Goal: Task Accomplishment & Management: Complete application form

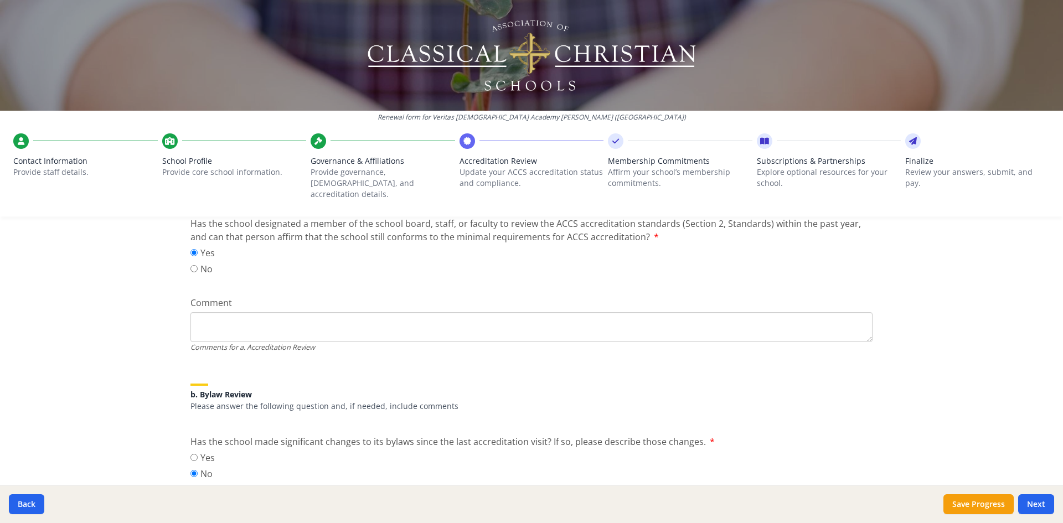
scroll to position [205, 0]
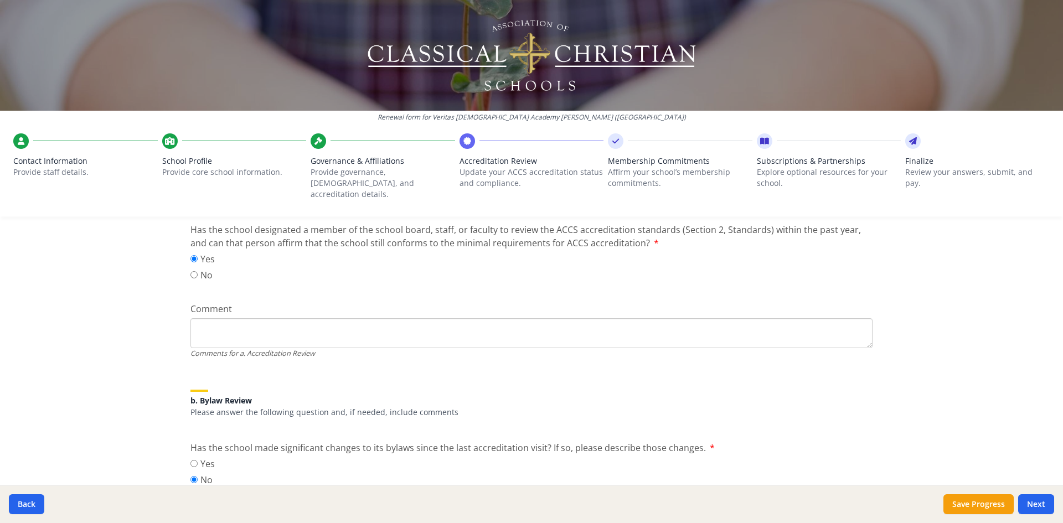
click at [231, 318] on textarea "Comment" at bounding box center [531, 333] width 682 height 30
click at [246, 318] on textarea "Comment" at bounding box center [531, 333] width 682 height 30
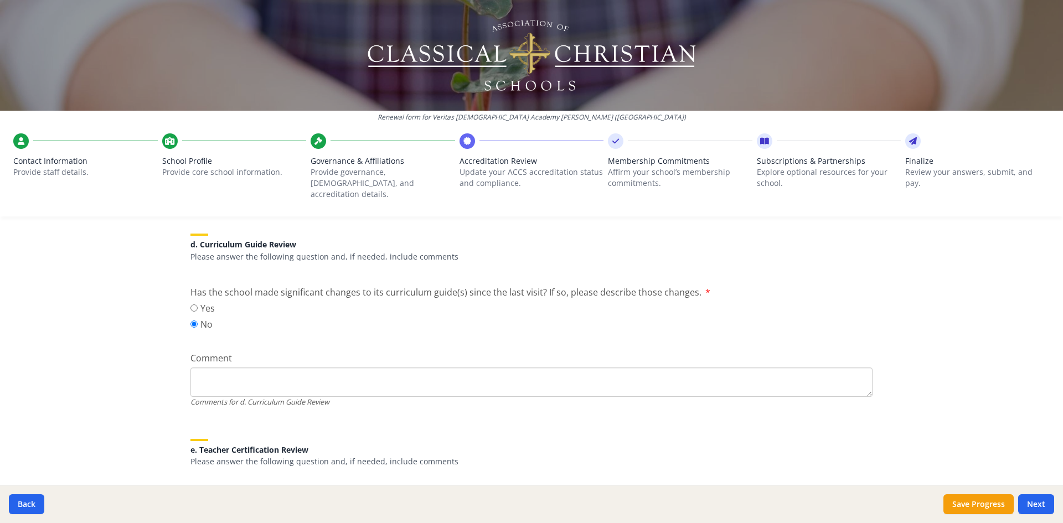
scroll to position [805, 0]
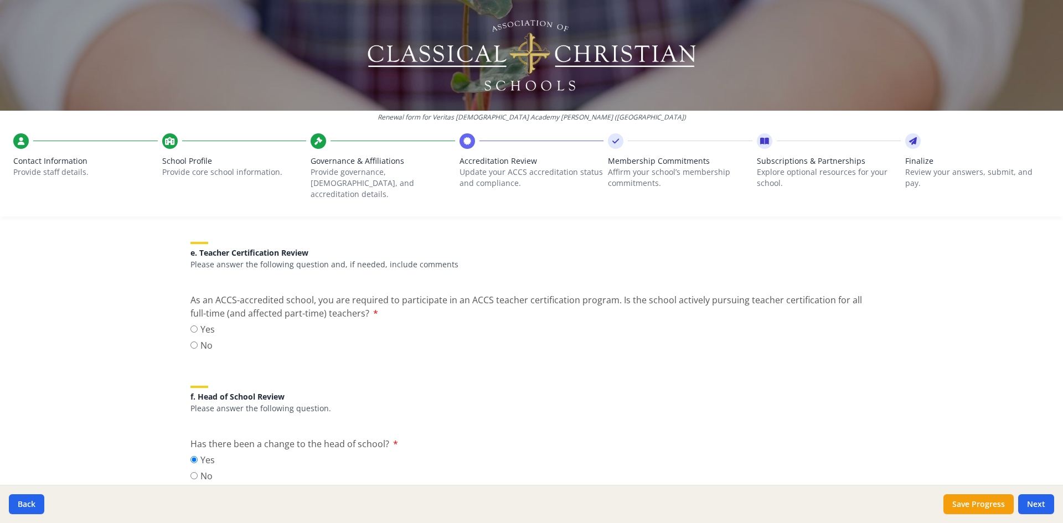
scroll to position [974, 0]
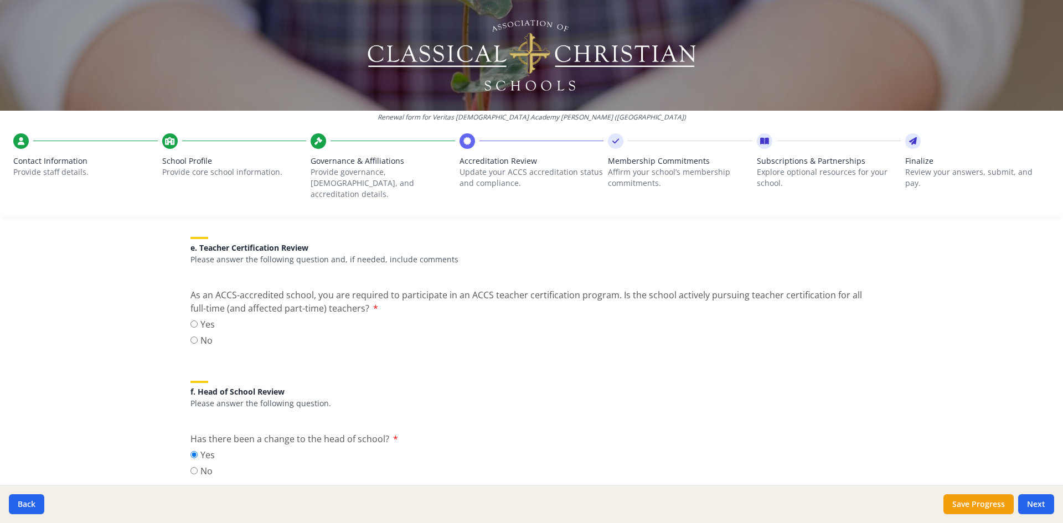
click at [198, 318] on label "Yes" at bounding box center [202, 324] width 24 height 13
click at [198, 321] on input "Yes" at bounding box center [193, 324] width 7 height 7
radio input "true"
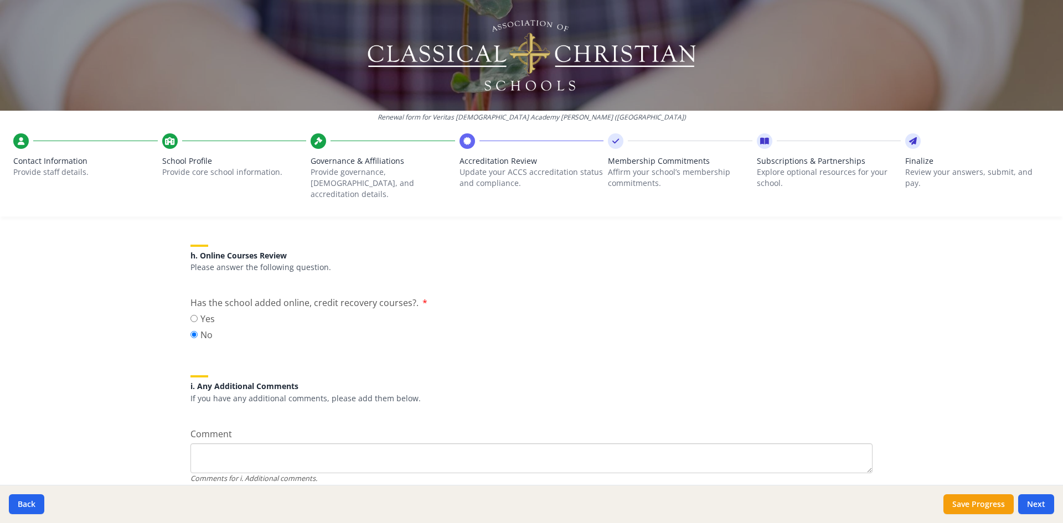
scroll to position [1407, 0]
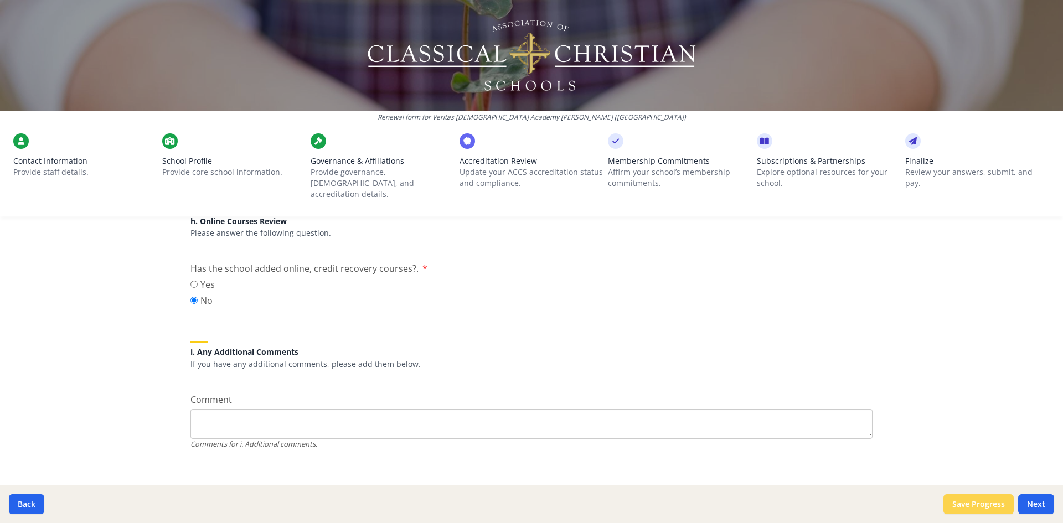
drag, startPoint x: 997, startPoint y: 502, endPoint x: 1005, endPoint y: 518, distance: 18.6
click at [996, 502] on button "Save Progress" at bounding box center [979, 505] width 70 height 20
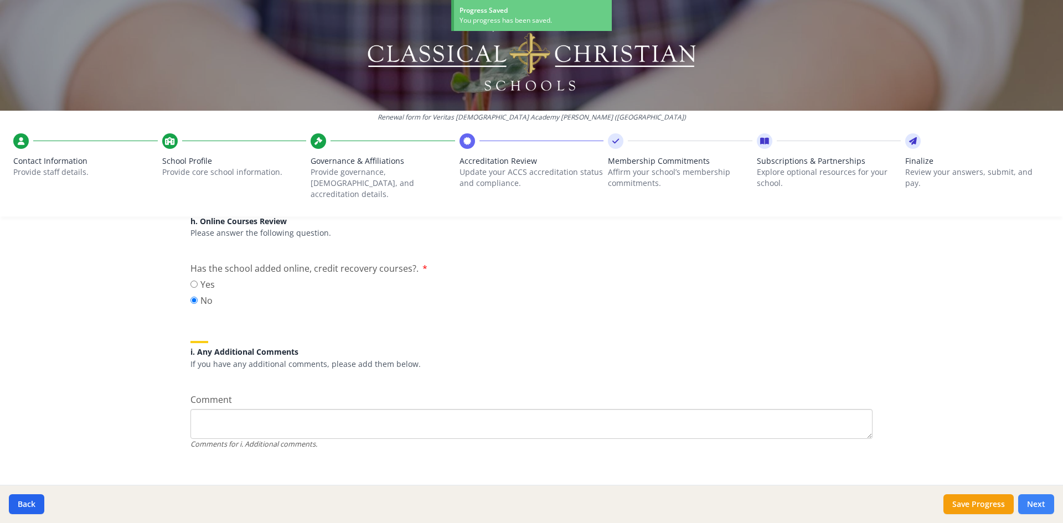
click at [1044, 502] on button "Next" at bounding box center [1036, 505] width 36 height 20
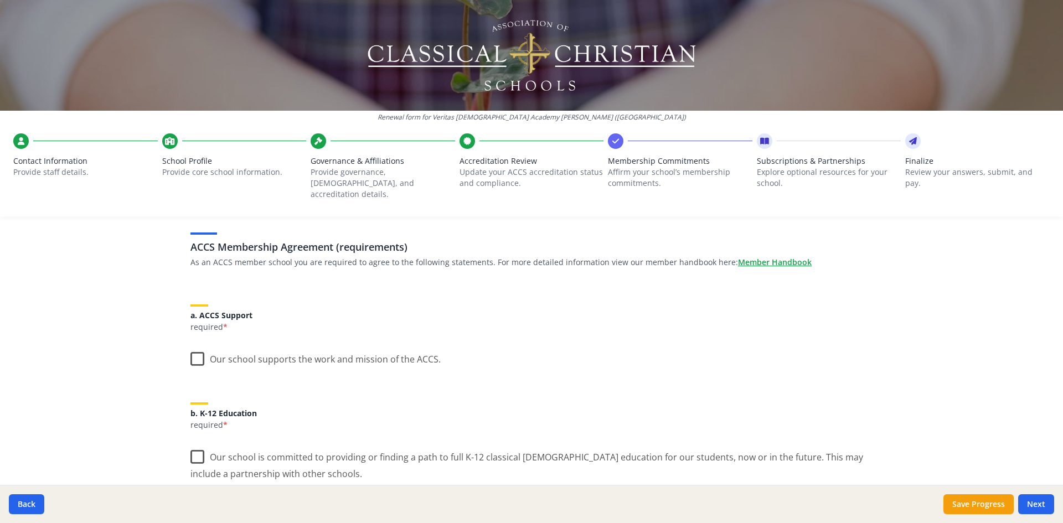
scroll to position [80, 0]
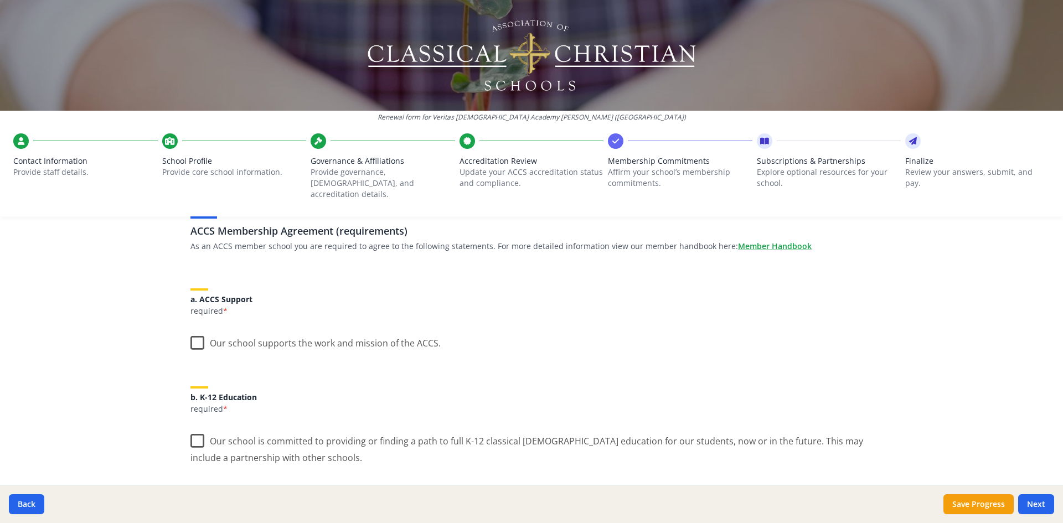
click at [195, 335] on label "Our school supports the work and mission of the ACCS." at bounding box center [315, 341] width 250 height 24
click at [0, 0] on input "Our school supports the work and mission of the ACCS." at bounding box center [0, 0] width 0 height 0
click at [197, 434] on label "Our school is committed to providing or finding a path to full K-12 classical […" at bounding box center [531, 445] width 682 height 37
click at [0, 0] on input "Our school is committed to providing or finding a path to full K-12 classical […" at bounding box center [0, 0] width 0 height 0
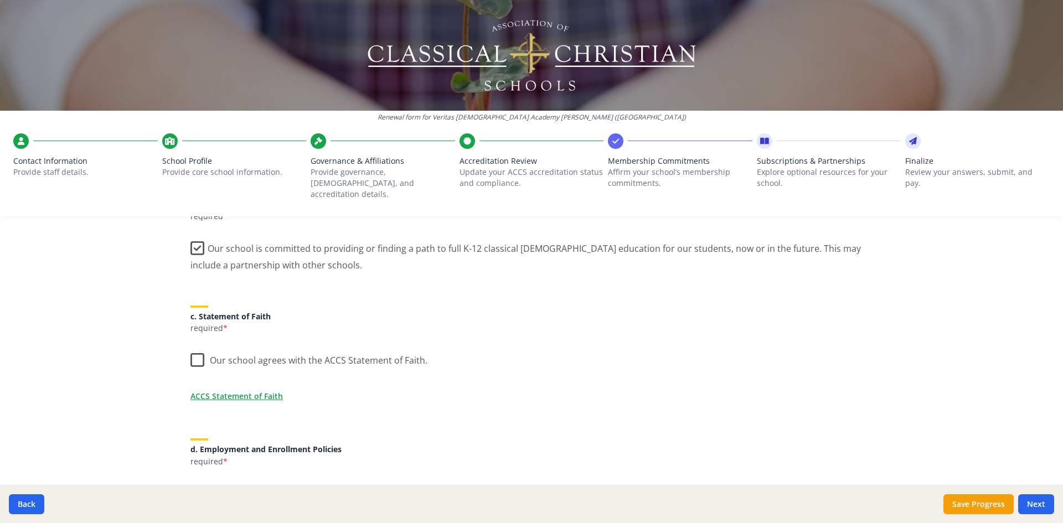
click at [196, 353] on label "Our school agrees with the ACCS Statement of Faith." at bounding box center [308, 358] width 237 height 24
click at [0, 0] on input "Our school agrees with the ACCS Statement of Faith." at bounding box center [0, 0] width 0 height 0
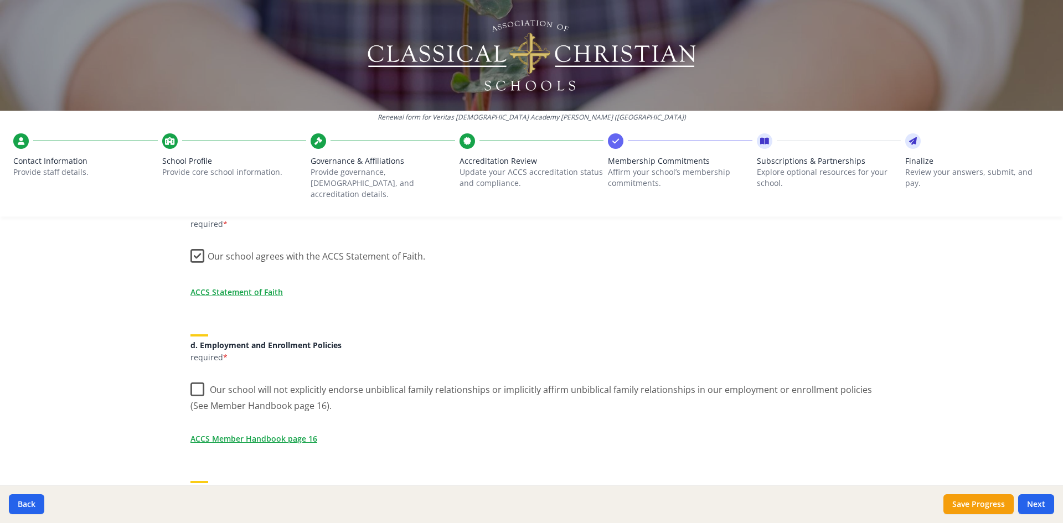
scroll to position [387, 0]
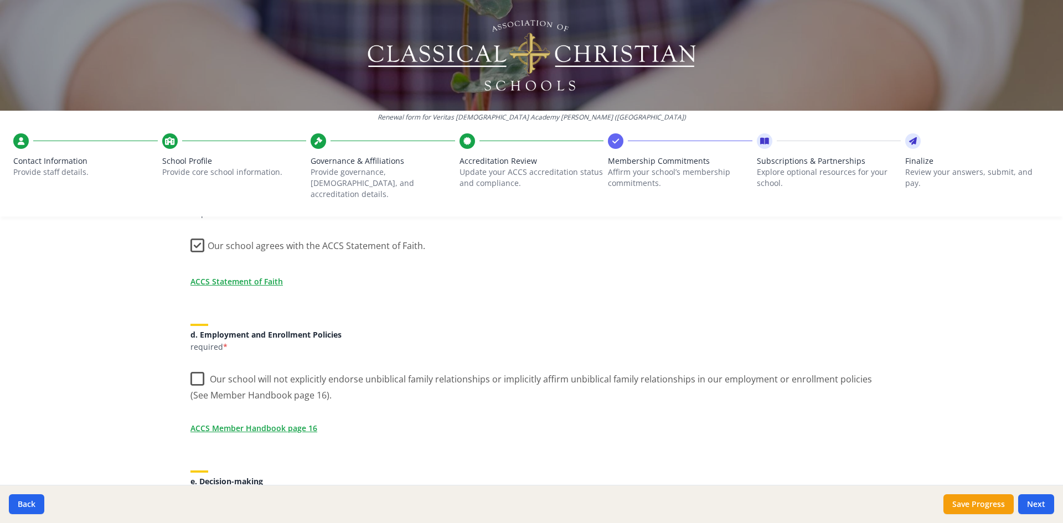
click at [193, 369] on label "Our school will not explicitly endorse unbiblical family relationships or impli…" at bounding box center [531, 383] width 682 height 37
click at [0, 0] on input "Our school will not explicitly endorse unbiblical family relationships or impli…" at bounding box center [0, 0] width 0 height 0
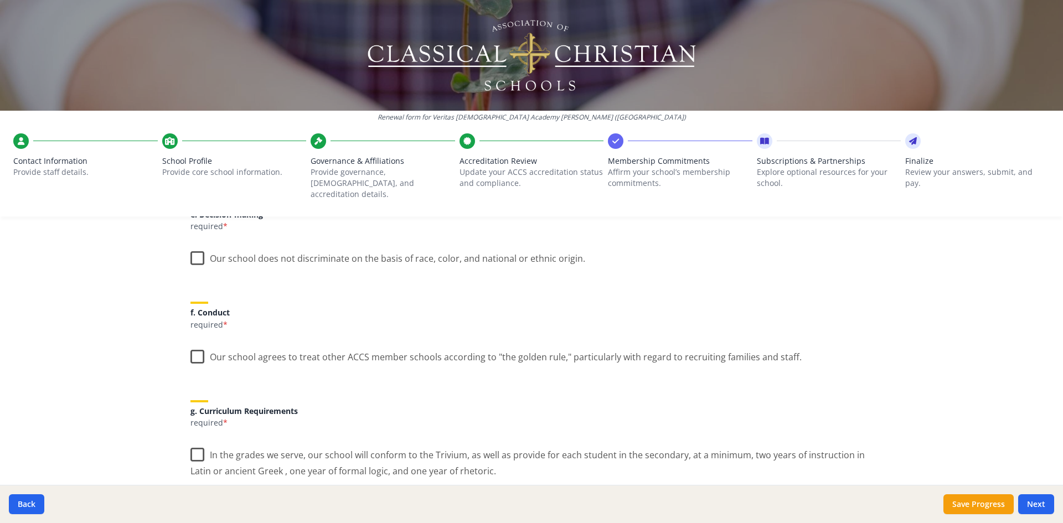
scroll to position [754, 0]
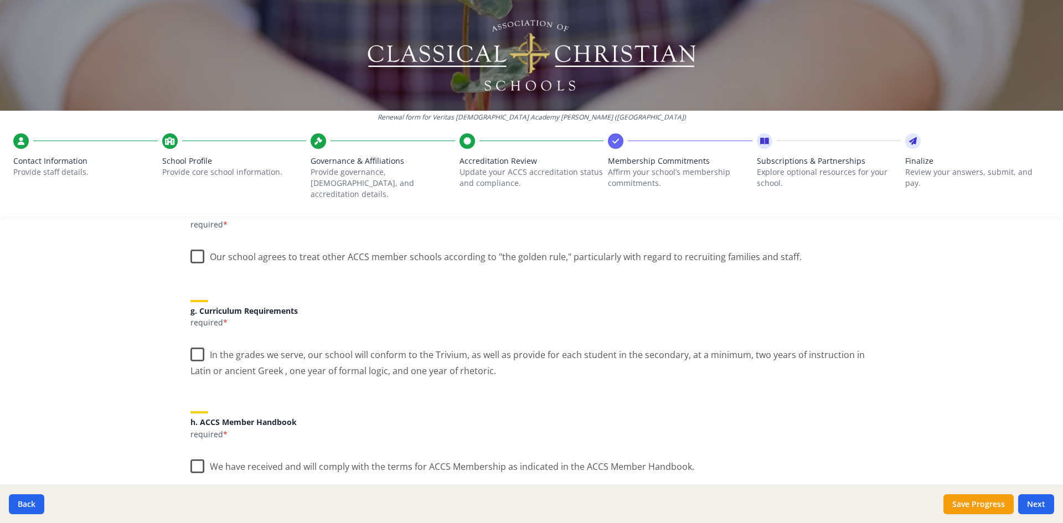
click at [197, 248] on label "Our school agrees to treat other ACCS member schools according to "the golden r…" at bounding box center [495, 255] width 611 height 24
click at [0, 0] on input "Our school agrees to treat other ACCS member schools according to "the golden r…" at bounding box center [0, 0] width 0 height 0
click at [193, 343] on label "In the grades we serve, our school will conform to the Trivium, as well as prov…" at bounding box center [531, 359] width 682 height 37
click at [0, 0] on input "In the grades we serve, our school will conform to the Trivium, as well as prov…" at bounding box center [0, 0] width 0 height 0
drag, startPoint x: 194, startPoint y: 450, endPoint x: 217, endPoint y: 438, distance: 25.5
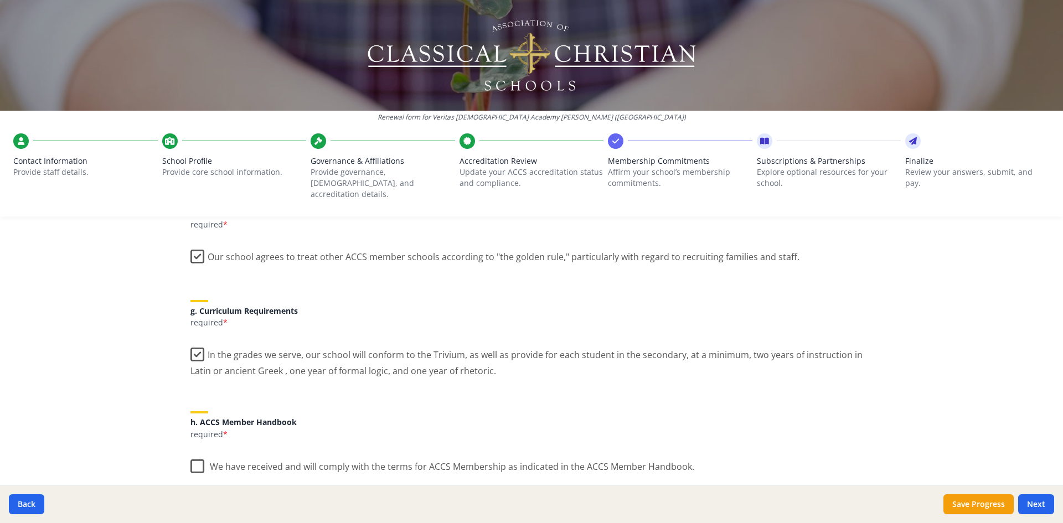
click at [194, 452] on label "We have received and will comply with the terms for ACCS Membership as indicate…" at bounding box center [442, 464] width 504 height 24
click at [0, 0] on input "We have received and will comply with the terms for ACCS Membership as indicate…" at bounding box center [0, 0] width 0 height 0
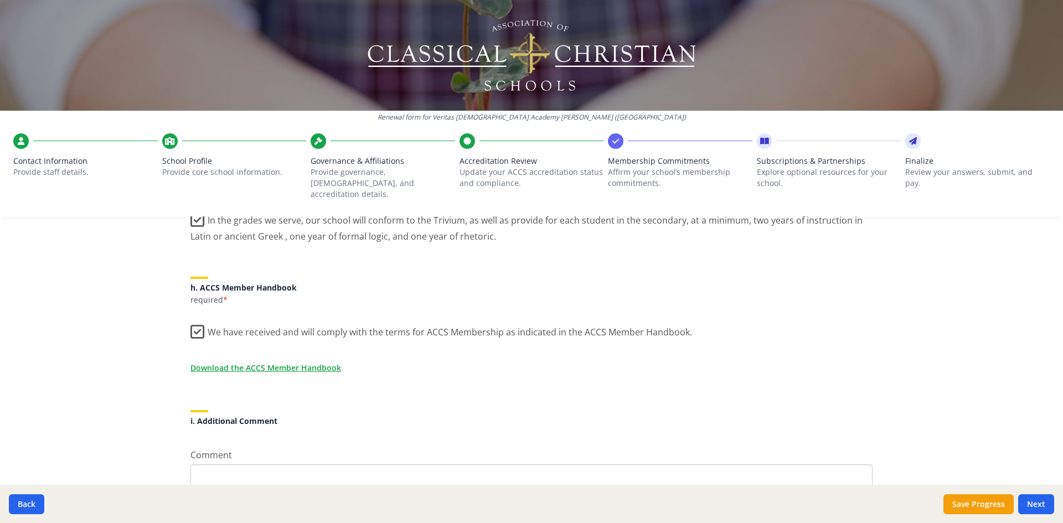
scroll to position [902, 0]
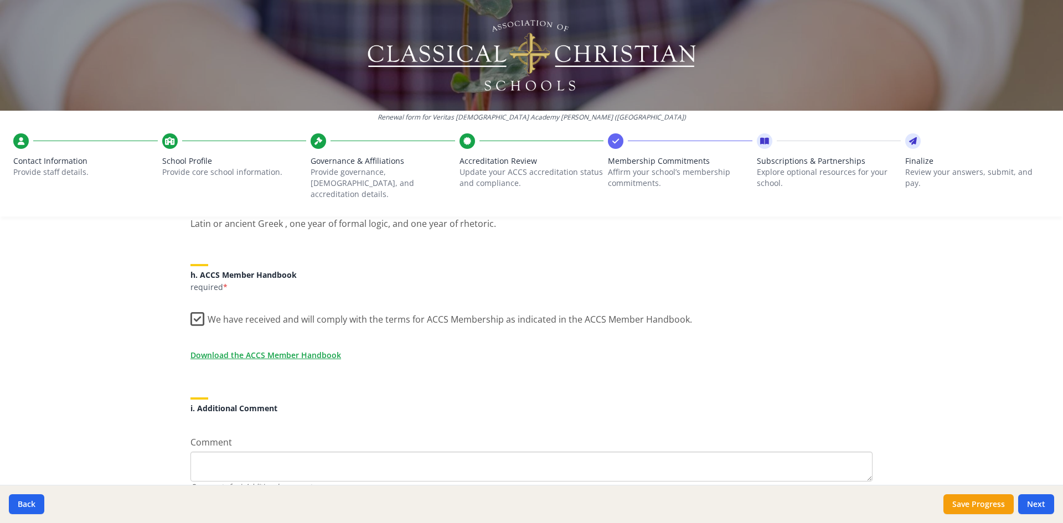
click at [322, 143] on icon at bounding box center [319, 141] width 8 height 11
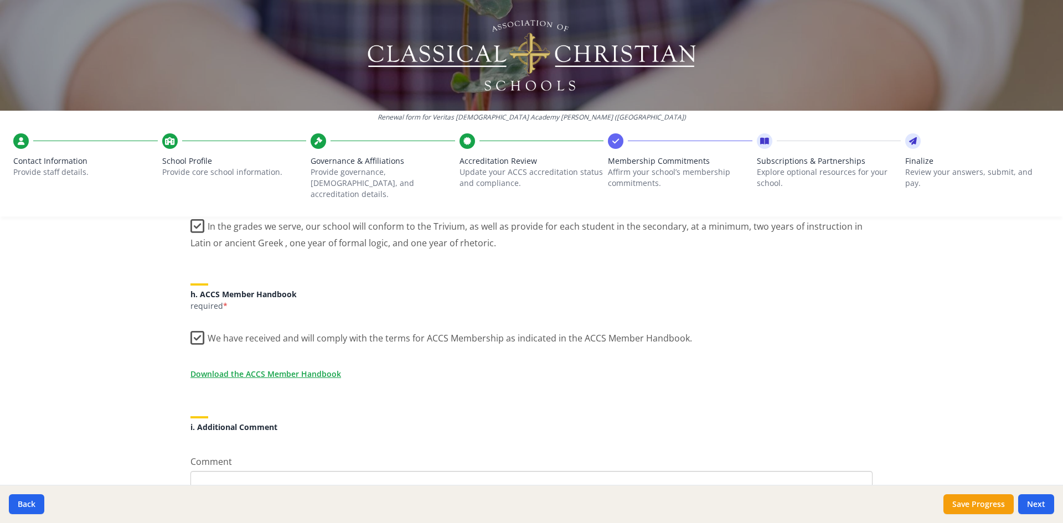
scroll to position [887, 0]
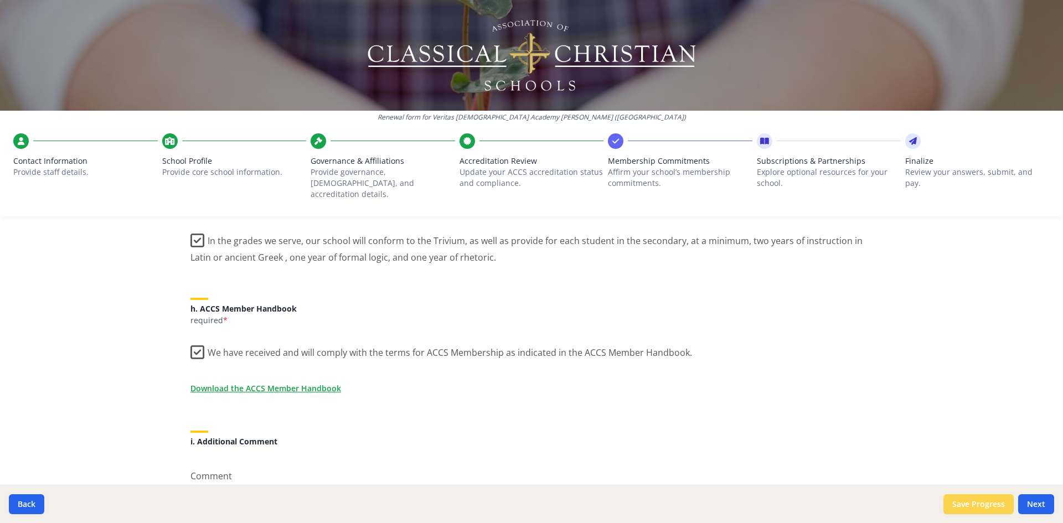
click at [986, 502] on button "Save Progress" at bounding box center [979, 505] width 70 height 20
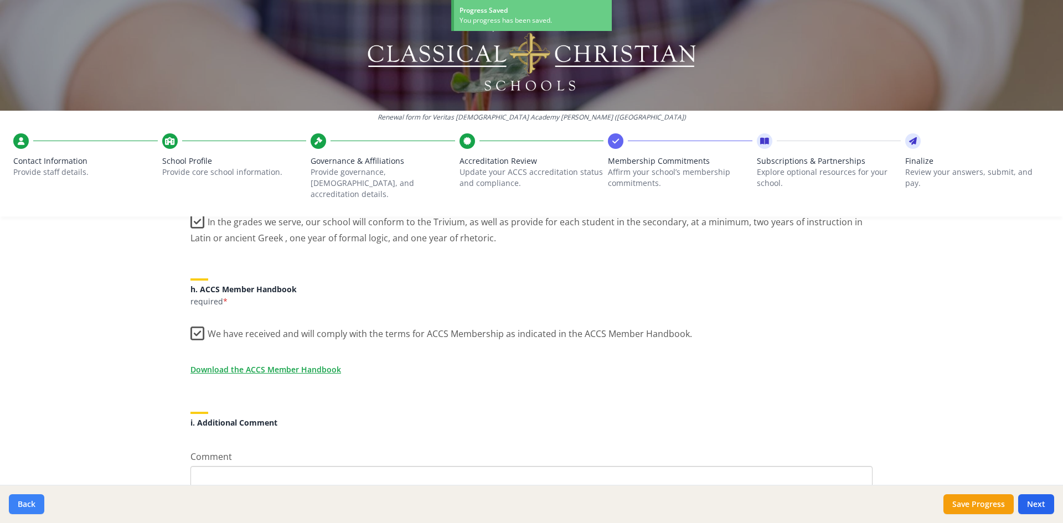
click at [27, 503] on button "Back" at bounding box center [26, 505] width 35 height 20
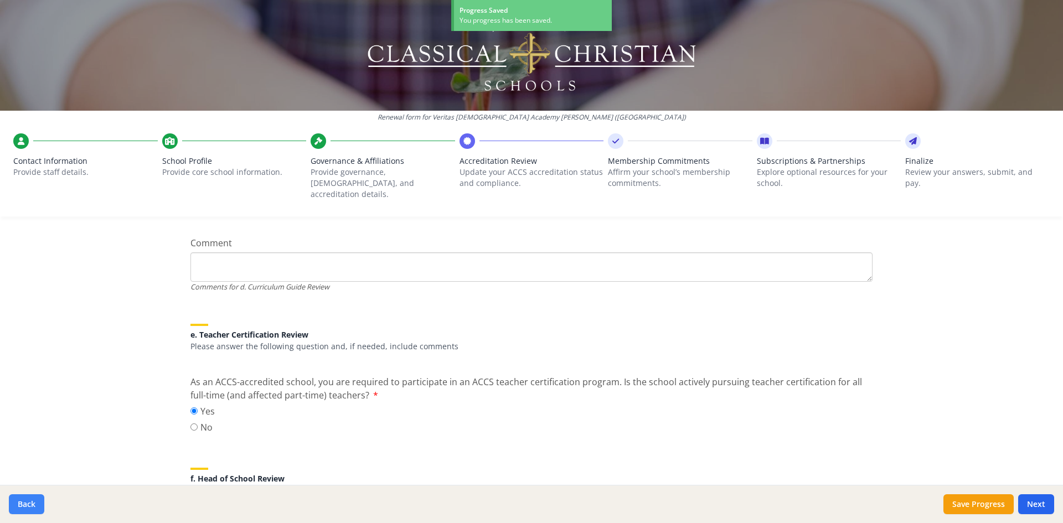
click at [27, 503] on button "Back" at bounding box center [26, 505] width 35 height 20
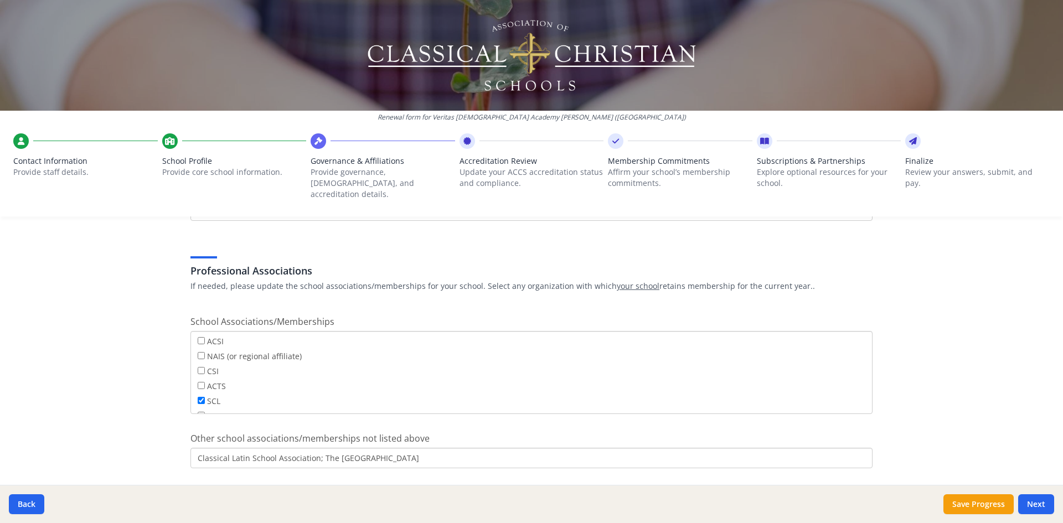
scroll to position [622, 0]
drag, startPoint x: 163, startPoint y: 378, endPoint x: 173, endPoint y: 378, distance: 10.0
click at [169, 380] on div "Renewal form for Veritas [DEMOGRAPHIC_DATA] Academy [PERSON_NAME] ([GEOGRAPHIC_…" at bounding box center [531, 261] width 1063 height 523
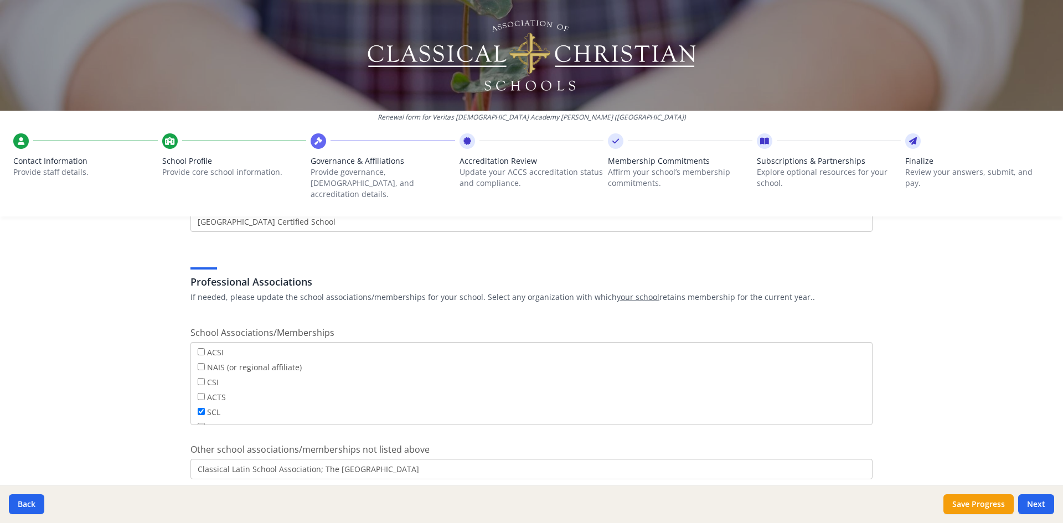
scroll to position [609, 0]
click at [990, 502] on button "Save Progress" at bounding box center [979, 505] width 70 height 20
click at [765, 142] on icon at bounding box center [764, 141] width 9 height 11
click at [99, 291] on div "Renewal form for Veritas [DEMOGRAPHIC_DATA] Academy [PERSON_NAME] ([GEOGRAPHIC_…" at bounding box center [531, 261] width 1063 height 523
click at [968, 367] on div "Renewal form for Veritas [DEMOGRAPHIC_DATA] Academy [PERSON_NAME] ([GEOGRAPHIC_…" at bounding box center [531, 261] width 1063 height 523
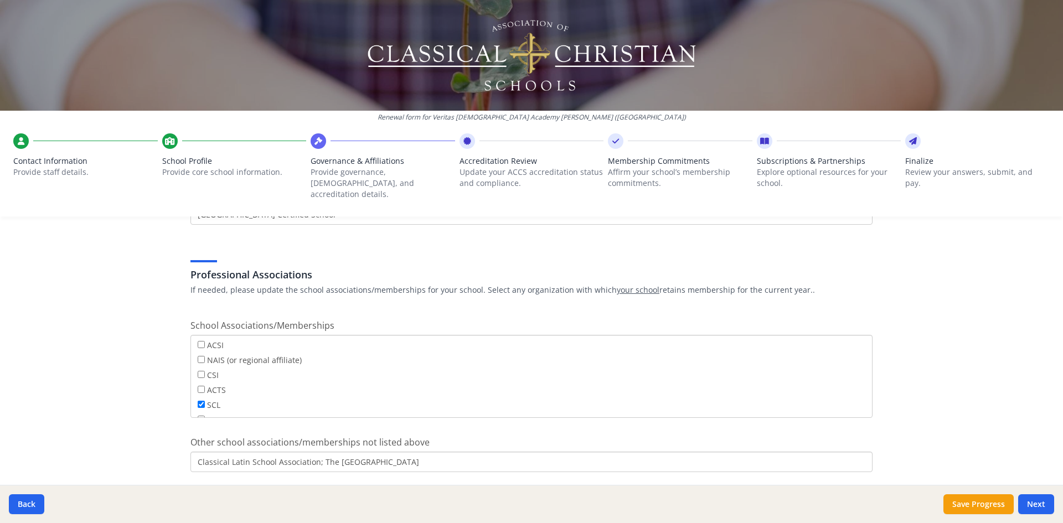
scroll to position [639, 0]
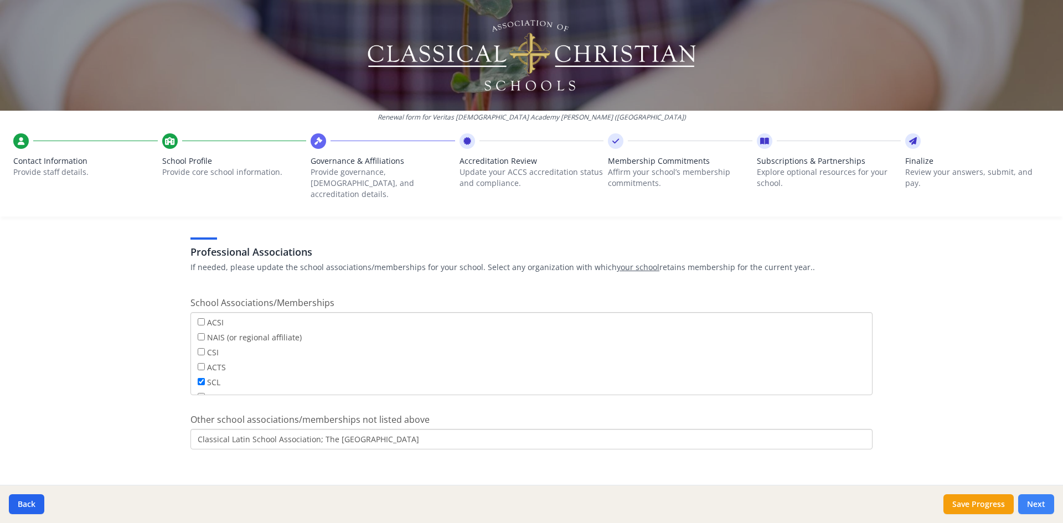
click at [1042, 507] on button "Next" at bounding box center [1036, 505] width 36 height 20
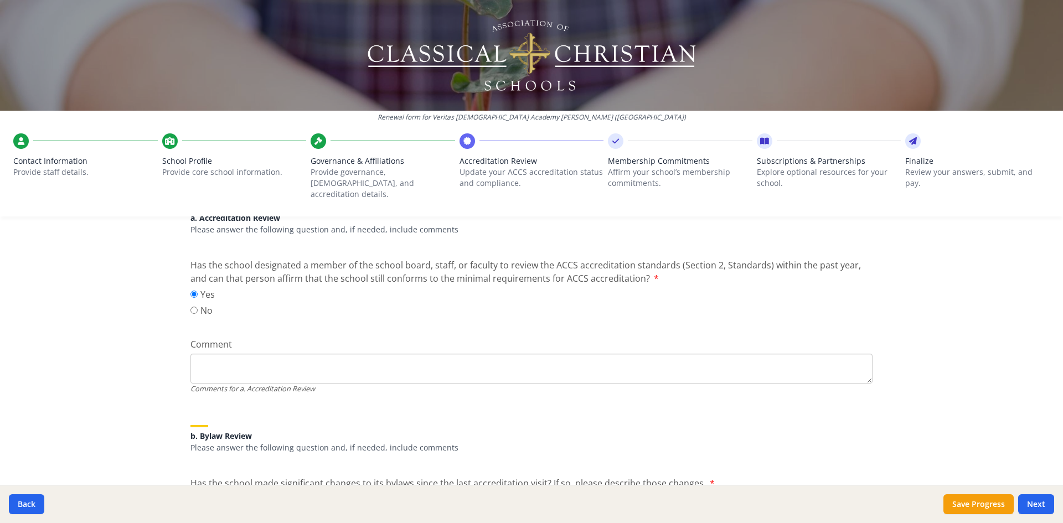
scroll to position [172, 0]
click at [198, 352] on textarea "Comment" at bounding box center [531, 367] width 682 height 30
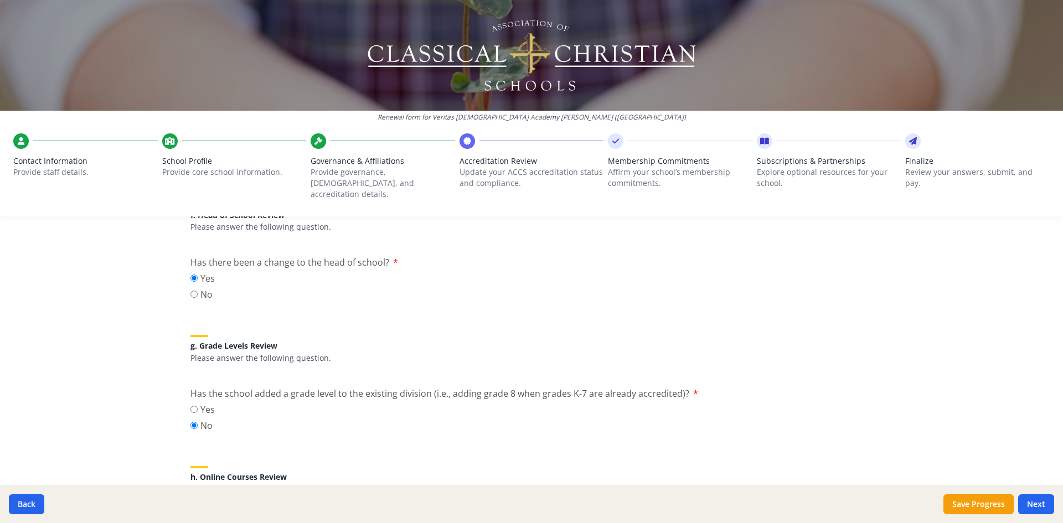
scroll to position [1407, 0]
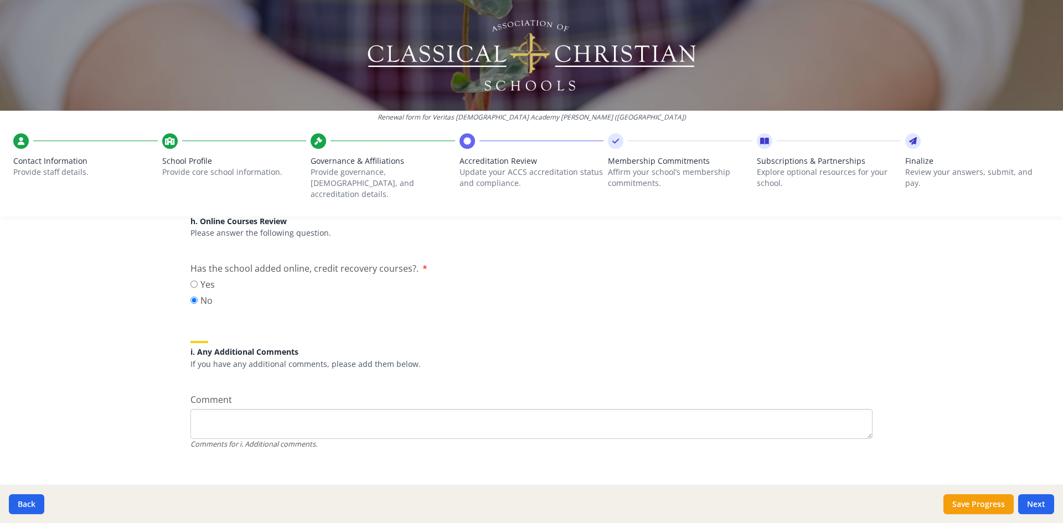
type textarea "Our previous Headmaster, [PERSON_NAME]"
type textarea "We have a new Headmaster [PERSON_NAME]"
click at [920, 358] on div "Renewal form for Veritas [DEMOGRAPHIC_DATA] Academy [PERSON_NAME] ([GEOGRAPHIC_…" at bounding box center [531, 261] width 1063 height 523
click at [1006, 506] on button "Save Progress" at bounding box center [979, 505] width 70 height 20
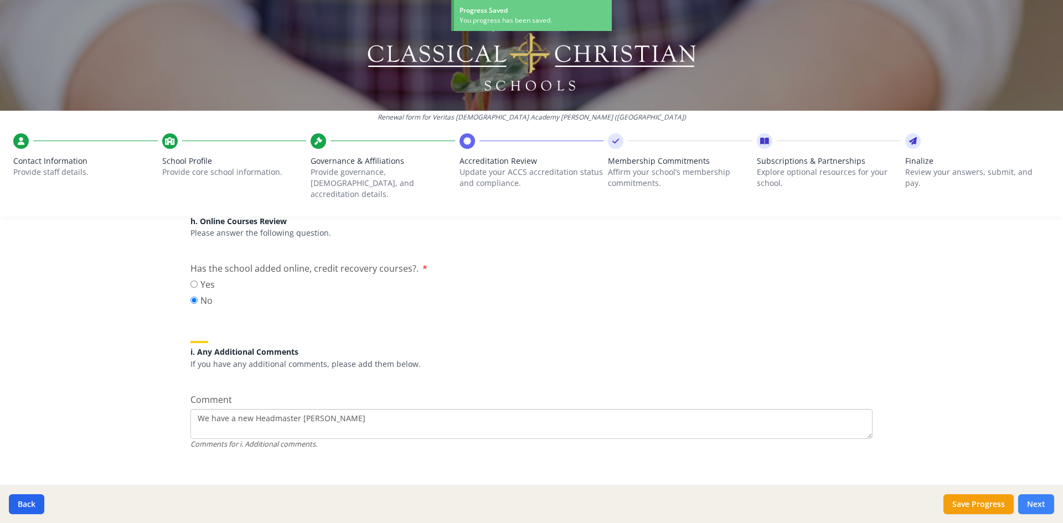
click at [1037, 508] on button "Next" at bounding box center [1036, 505] width 36 height 20
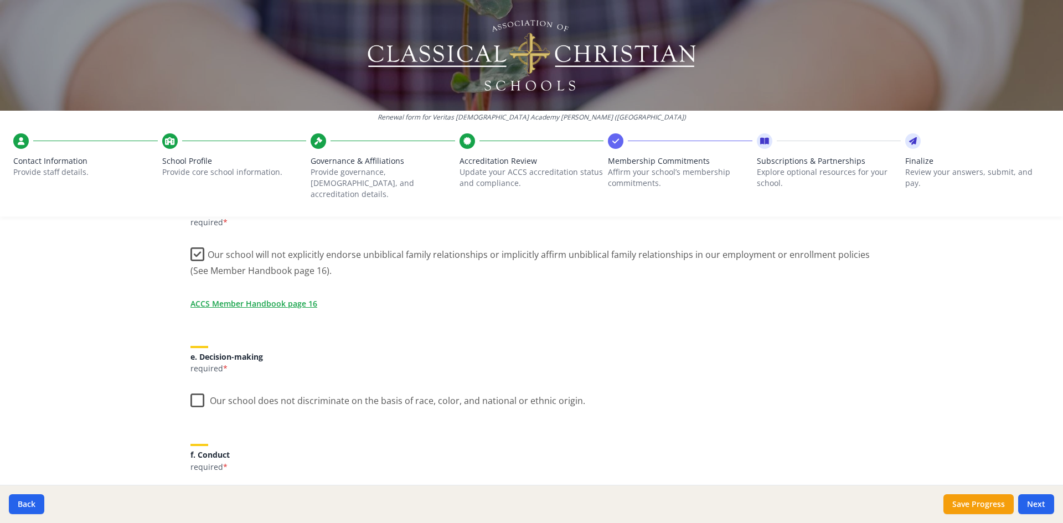
scroll to position [531, 0]
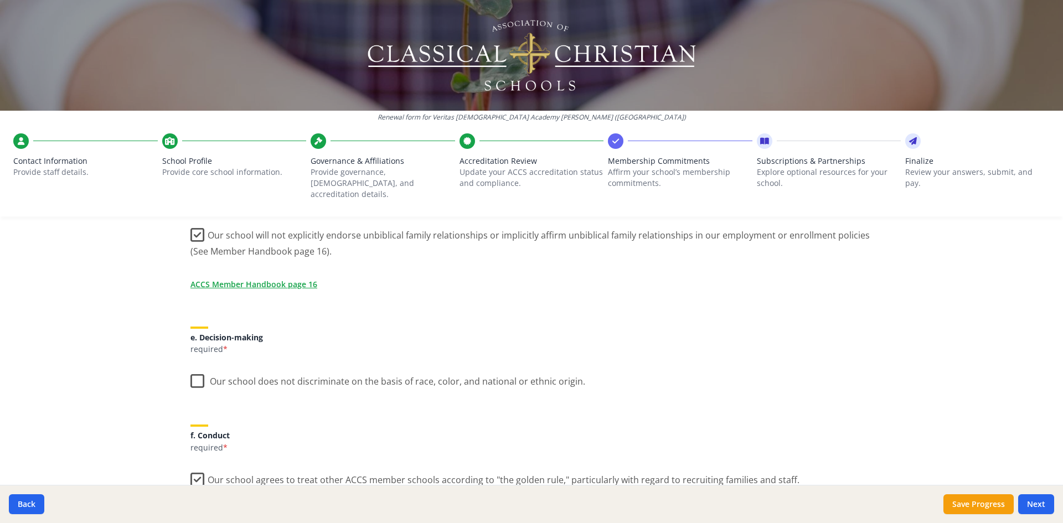
click at [198, 372] on label "Our school does not discriminate on the basis of race, color, and national or e…" at bounding box center [387, 379] width 395 height 24
click at [0, 0] on input "Our school does not discriminate on the basis of race, color, and national or e…" at bounding box center [0, 0] width 0 height 0
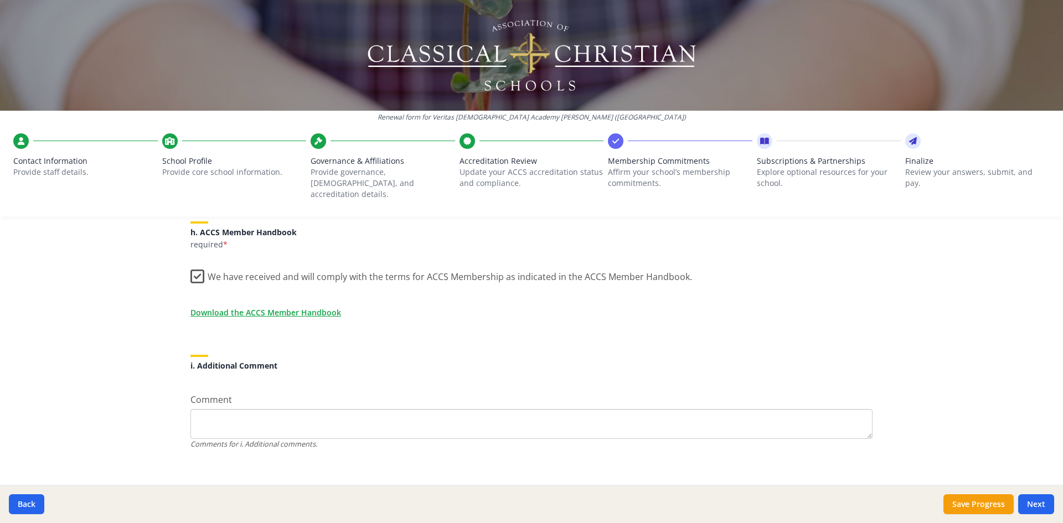
scroll to position [945, 0]
click at [1041, 503] on button "Next" at bounding box center [1036, 505] width 36 height 20
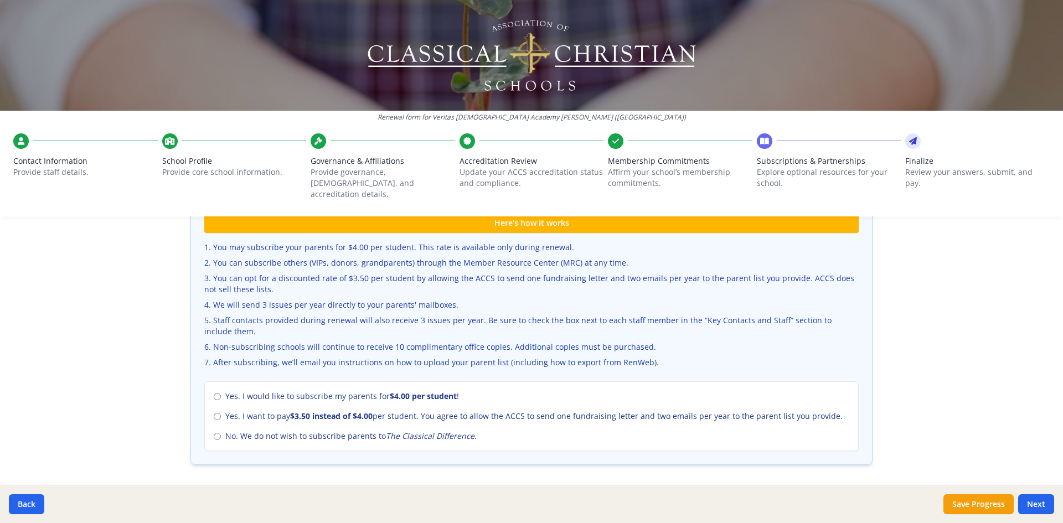
scroll to position [369, 0]
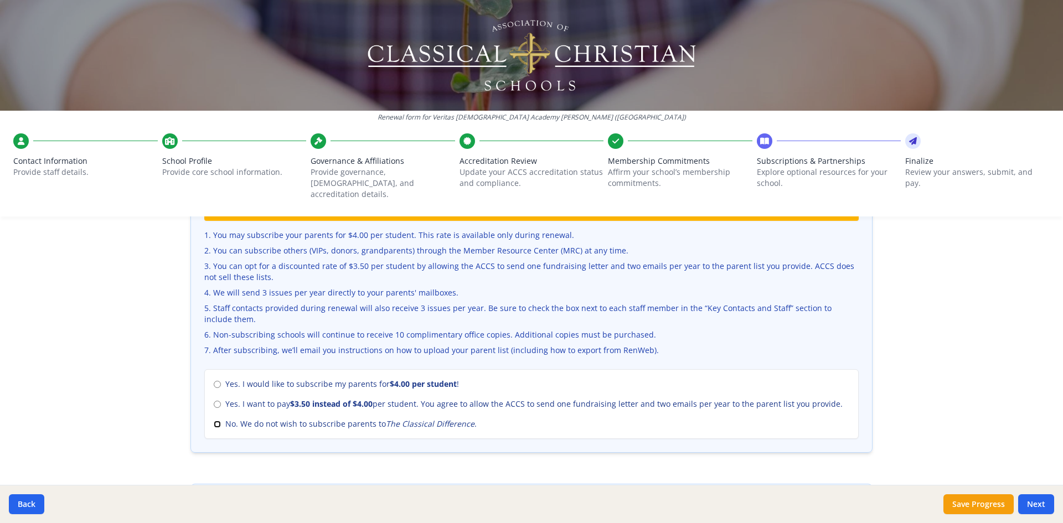
click at [216, 421] on input "No. We do not wish to subscribe parents to The Classical Difference ." at bounding box center [217, 424] width 7 height 7
radio input "true"
click at [927, 340] on div "Renewal form for Veritas [DEMOGRAPHIC_DATA] Academy [PERSON_NAME] ([GEOGRAPHIC_…" at bounding box center [531, 261] width 1063 height 523
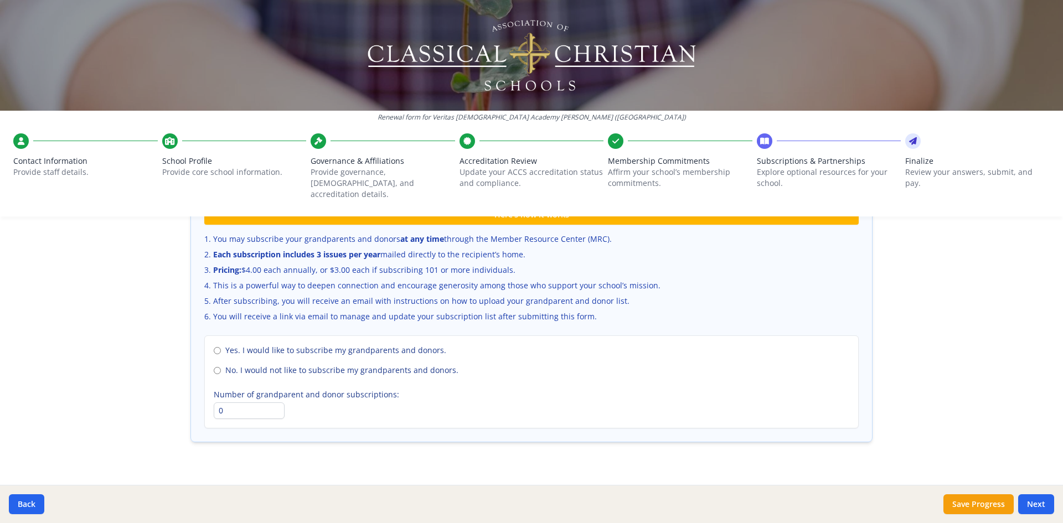
scroll to position [743, 0]
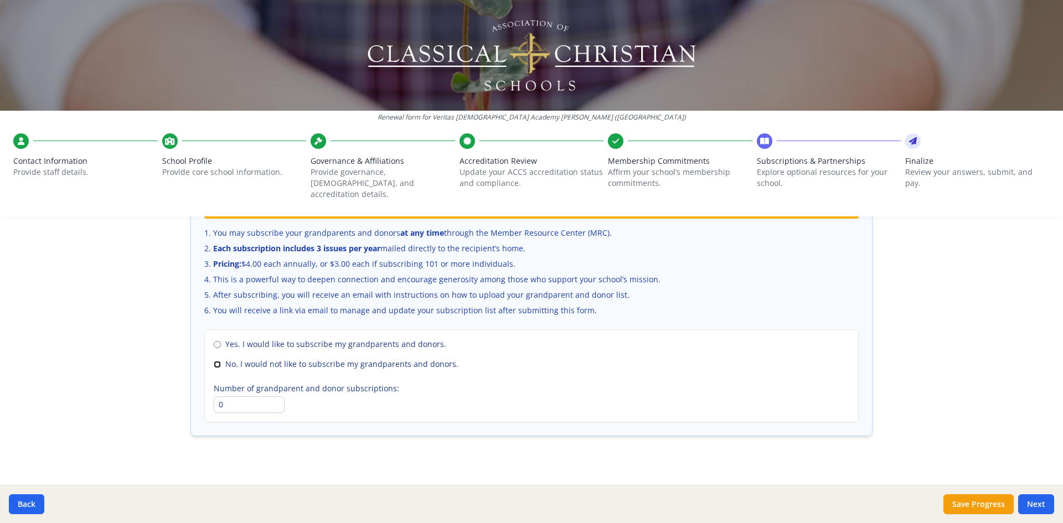
click at [218, 361] on input "No. I would not like to subscribe my grandparents and donors." at bounding box center [217, 364] width 7 height 7
radio input "true"
click at [1029, 505] on button "Next" at bounding box center [1036, 505] width 36 height 20
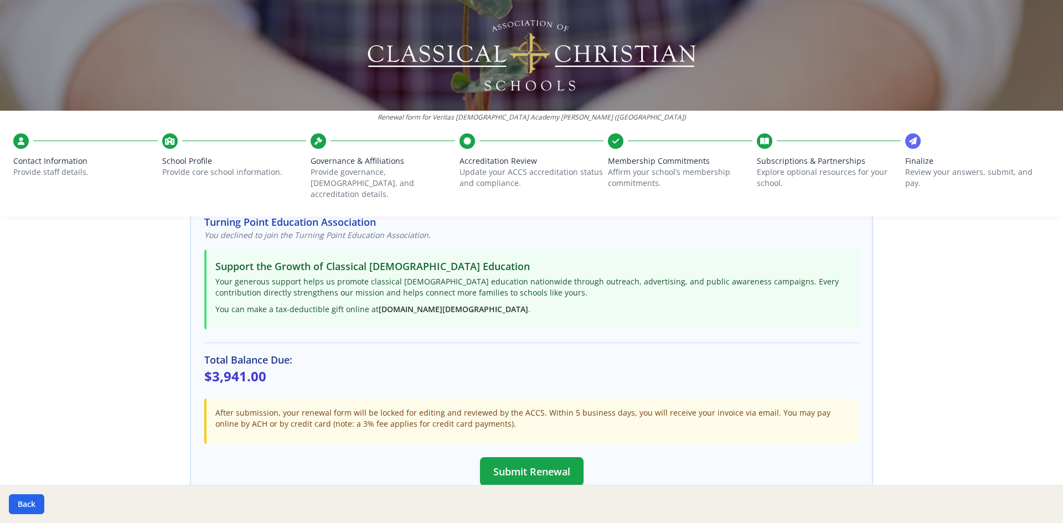
scroll to position [275, 0]
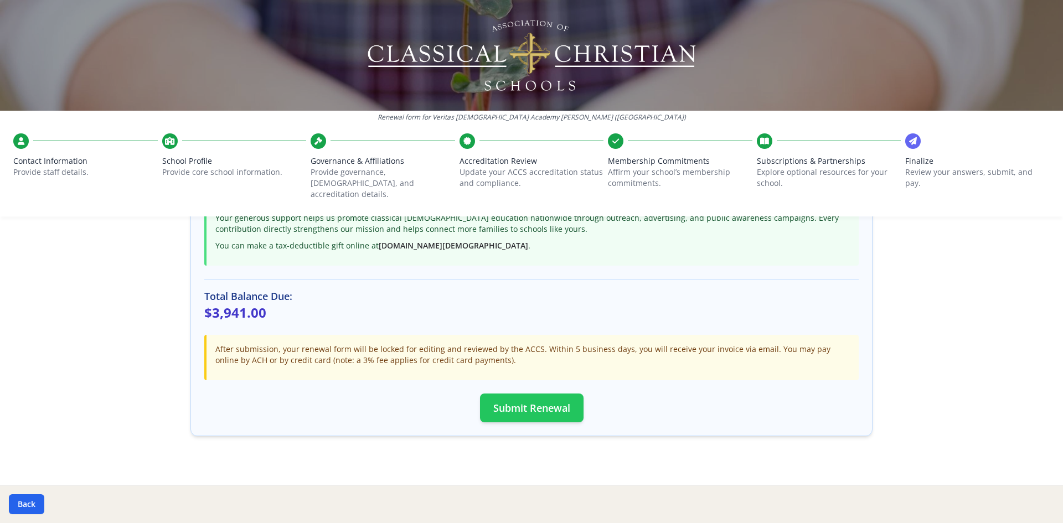
click at [570, 394] on button "Submit Renewal" at bounding box center [532, 408] width 104 height 29
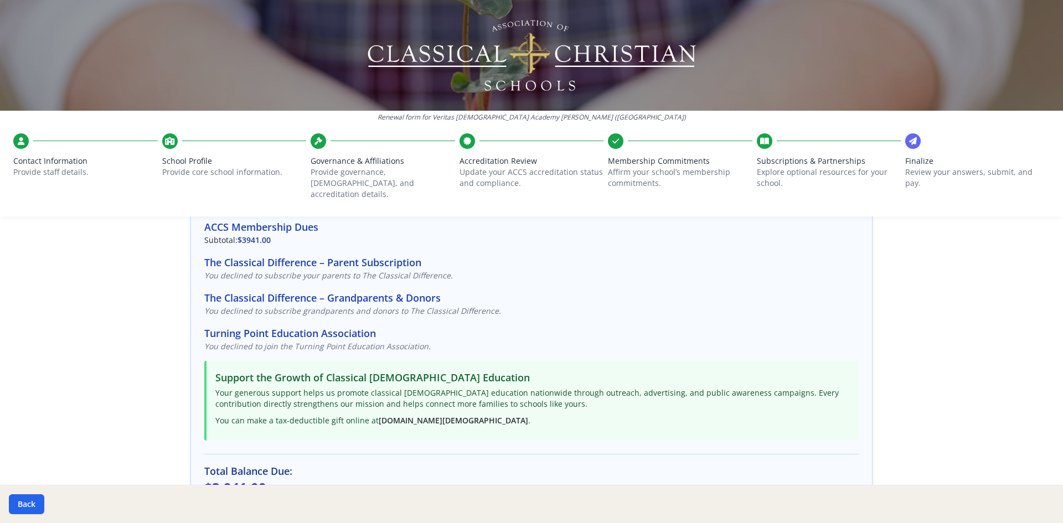
scroll to position [229, 0]
